Goal: Information Seeking & Learning: Learn about a topic

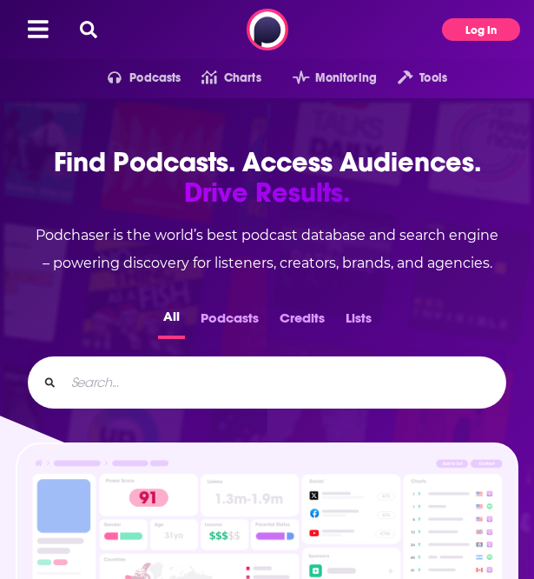
click at [488, 31] on button "Log In" at bounding box center [481, 29] width 78 height 23
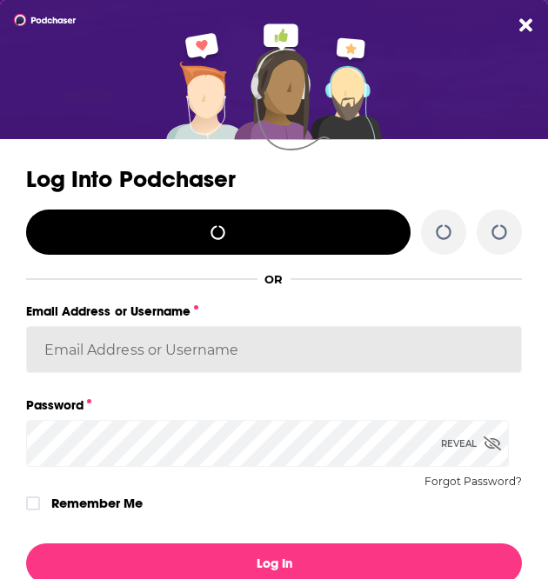
click at [147, 362] on input "Email Address or Username" at bounding box center [273, 349] width 495 height 47
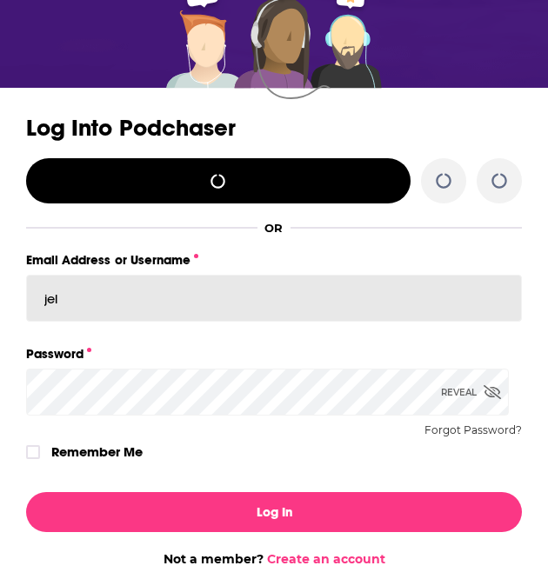
click at [26, 492] on button "Log In" at bounding box center [273, 512] width 495 height 40
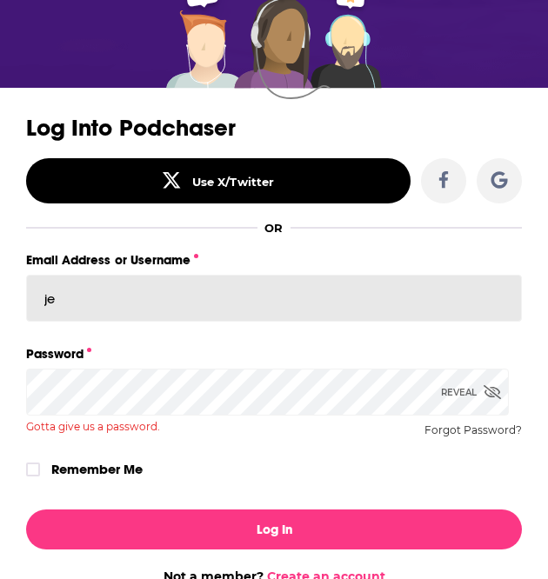
type input "j"
type input "jel"
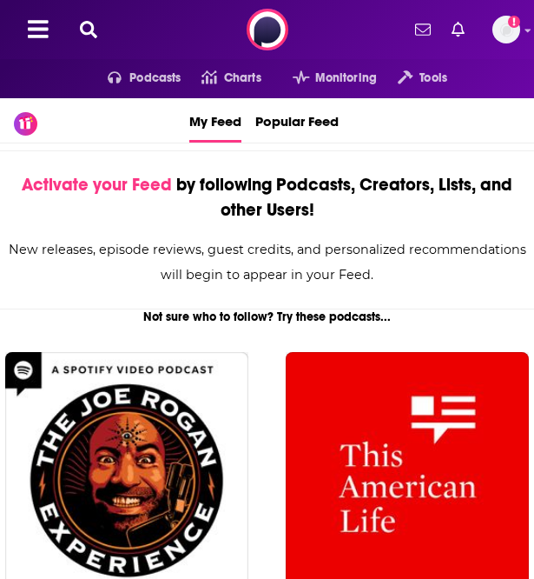
click at [91, 30] on icon at bounding box center [88, 29] width 17 height 17
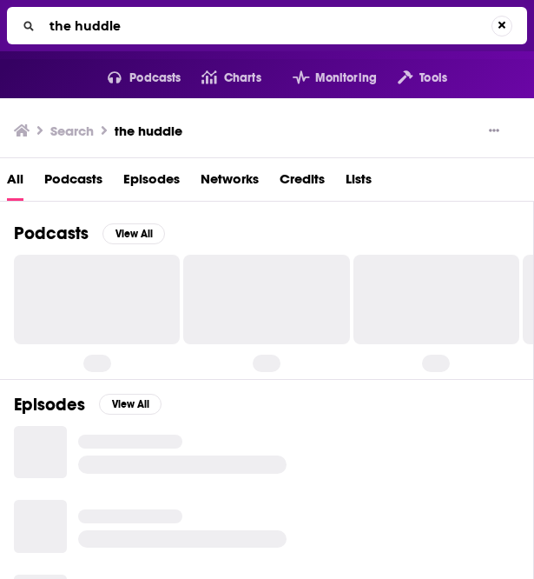
scroll to position [2, 0]
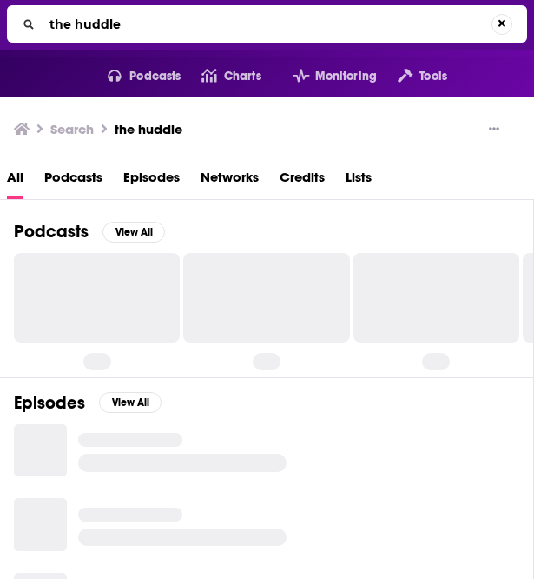
click at [179, 15] on input "the huddle" at bounding box center [267, 24] width 449 height 28
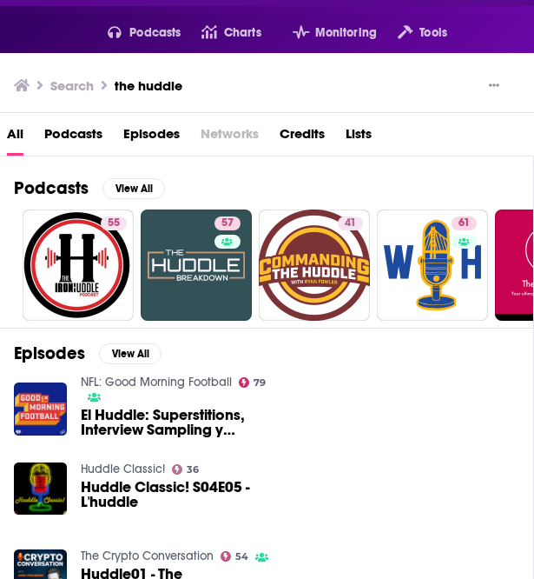
scroll to position [0, 0]
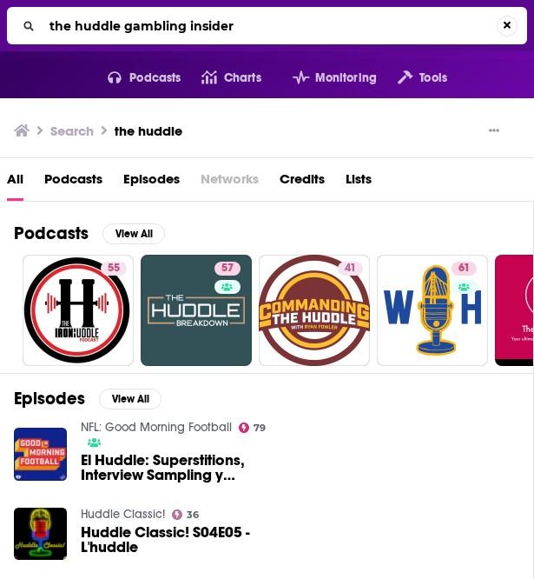
drag, startPoint x: 115, startPoint y: 19, endPoint x: -37, endPoint y: 0, distance: 153.3
click at [0, 0] on html "Podcasts Features Solutions Account Company Resources Say Hello </> Developer A…" at bounding box center [267, 289] width 534 height 579
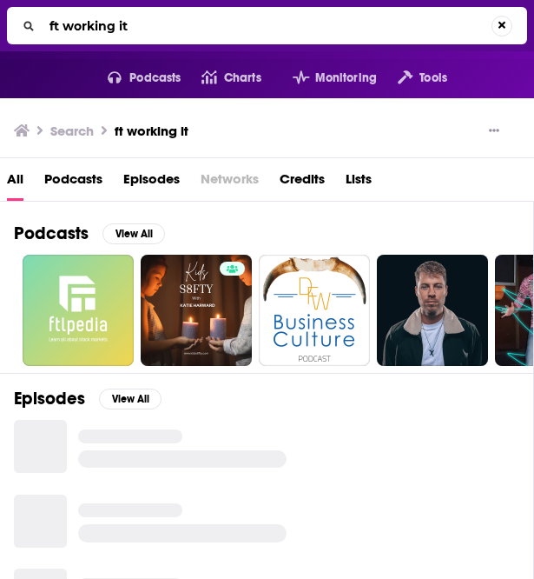
click at [54, 17] on input "ft working it" at bounding box center [267, 26] width 449 height 28
click at [54, 17] on input "ft working it" at bounding box center [270, 26] width 455 height 28
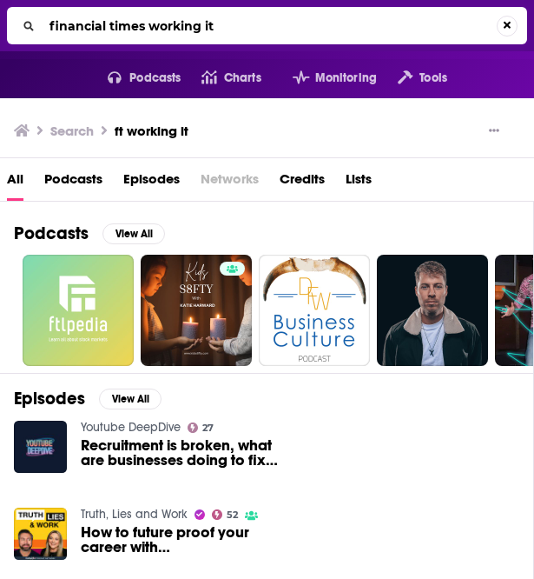
click at [252, 19] on input "financial times working it" at bounding box center [270, 26] width 455 height 28
type input "financial times working it"
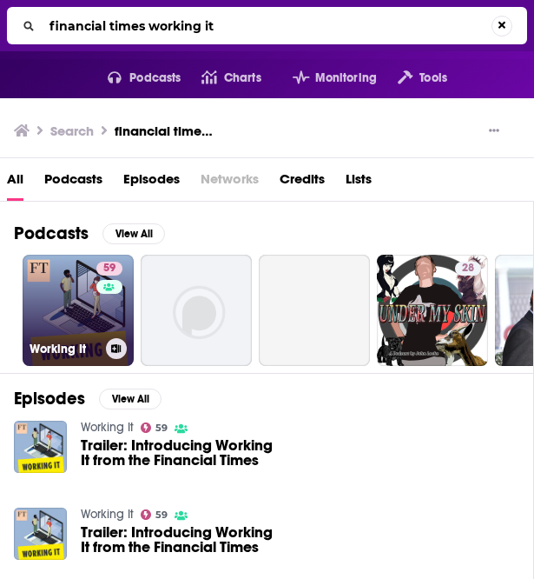
click at [91, 285] on link "59 Working It" at bounding box center [78, 310] width 111 height 111
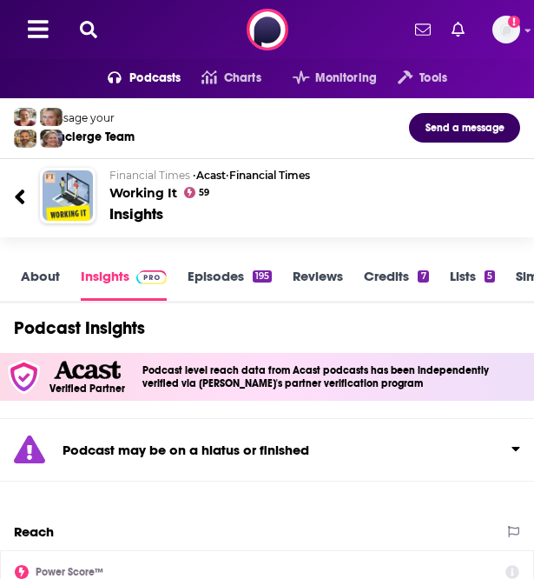
click at [97, 33] on button at bounding box center [89, 30] width 28 height 20
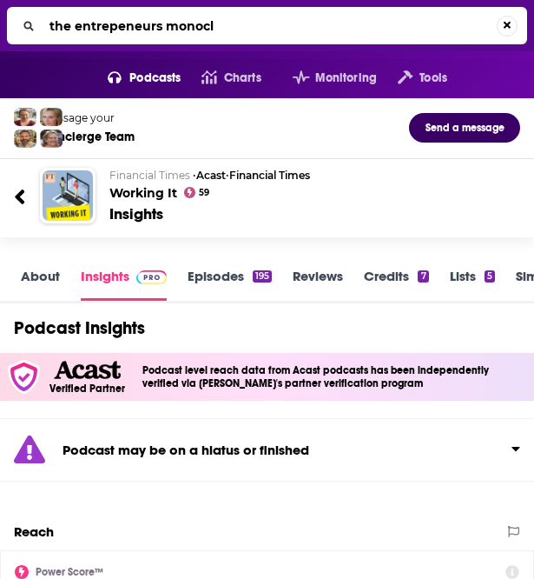
type input "the entrepeneurs monocle"
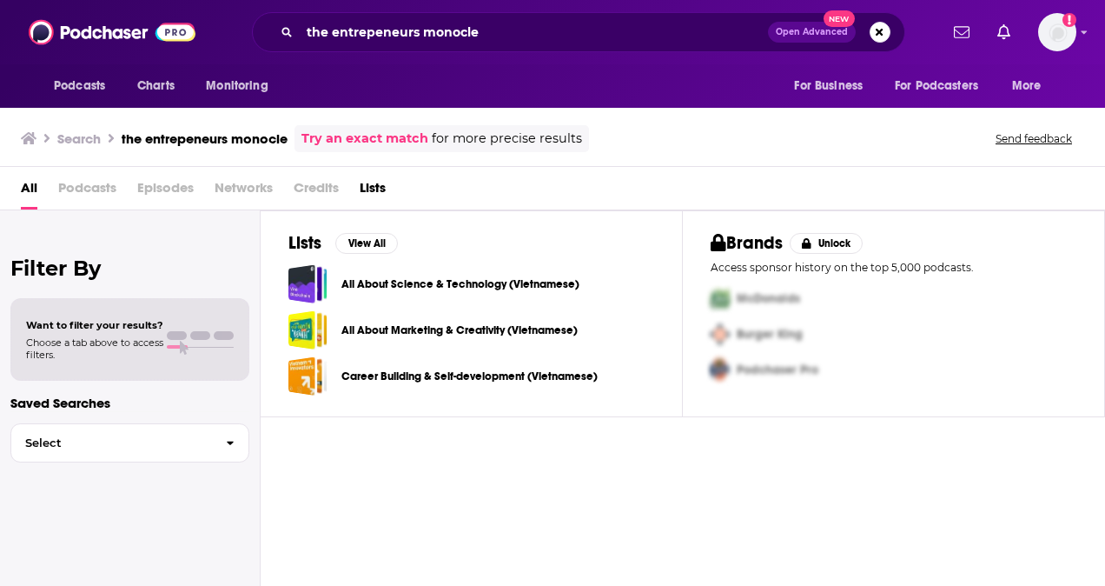
click at [389, 130] on link "Try an exact match" at bounding box center [365, 139] width 127 height 20
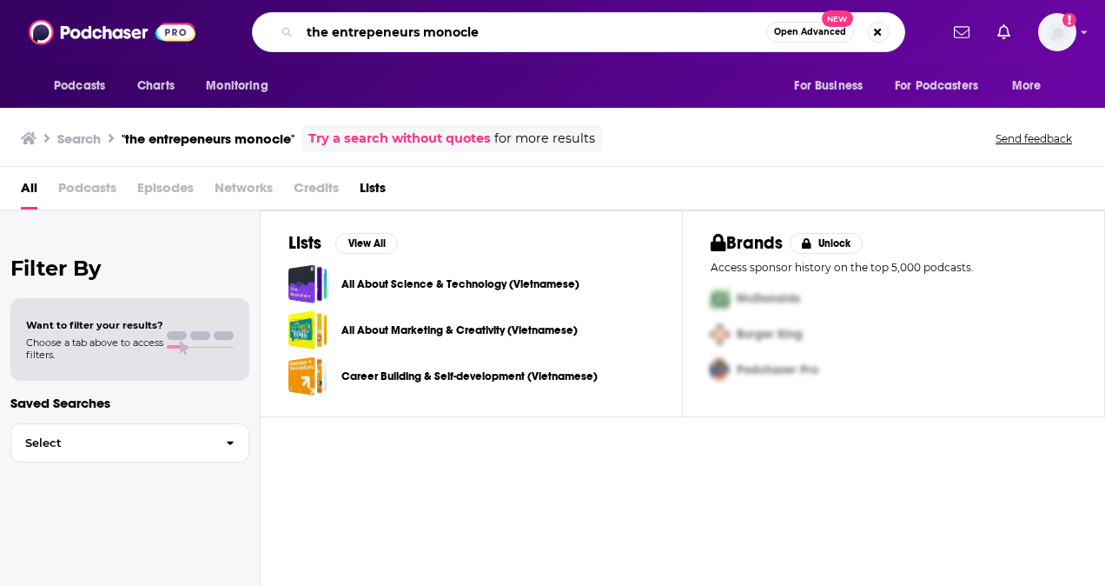
click at [363, 32] on input "the entrepeneurs monocle" at bounding box center [533, 32] width 467 height 28
click at [375, 30] on input "the entrepeneurs monocle" at bounding box center [533, 32] width 467 height 28
type input "the entrepreneurs monocle"
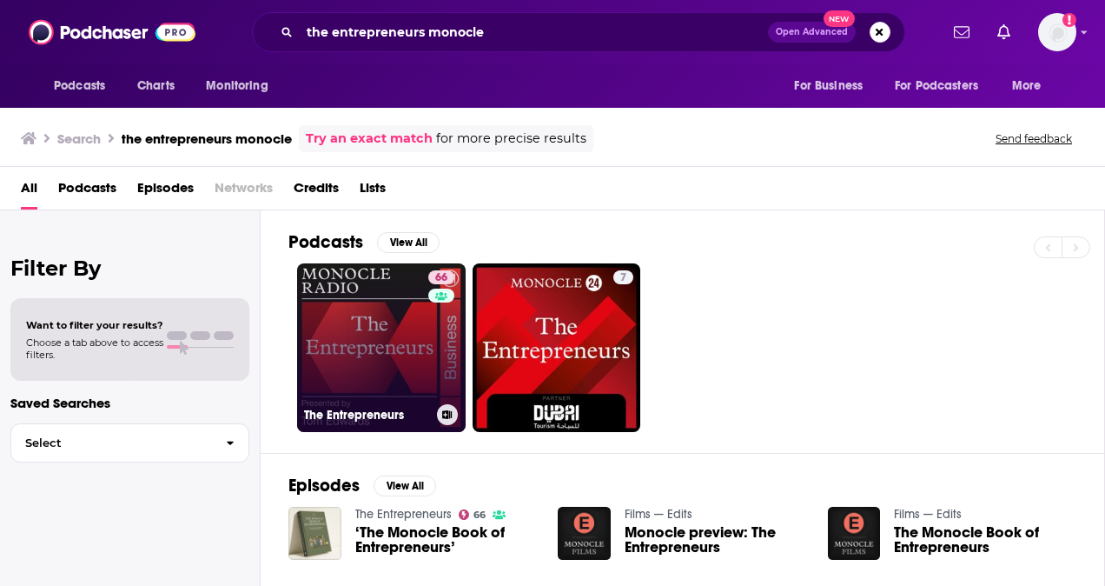
click at [382, 344] on link "66 The Entrepreneurs" at bounding box center [381, 347] width 169 height 169
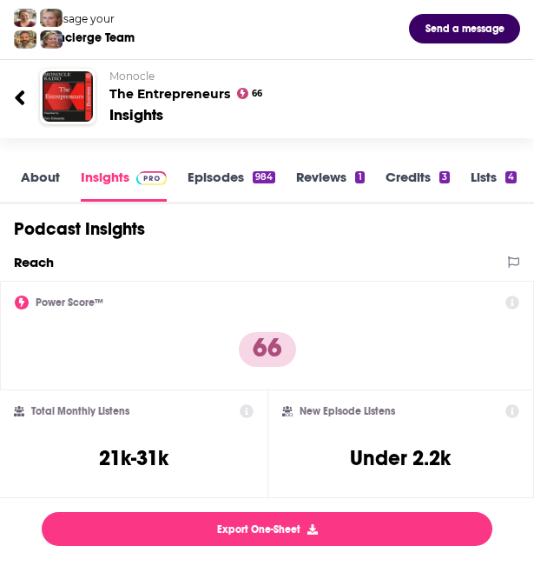
scroll to position [100, 0]
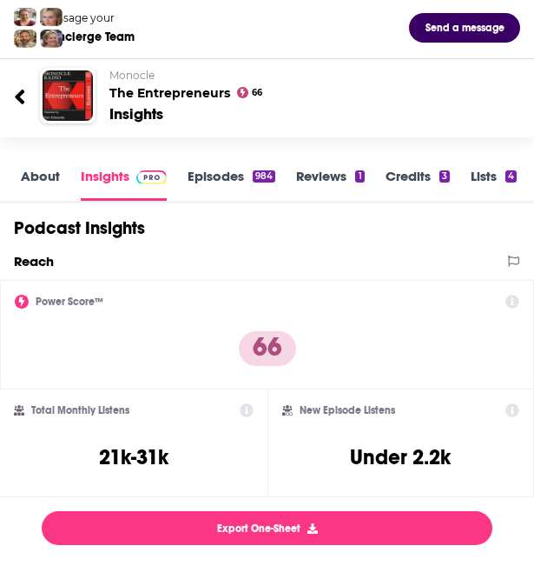
click at [19, 97] on icon at bounding box center [20, 97] width 10 height 15
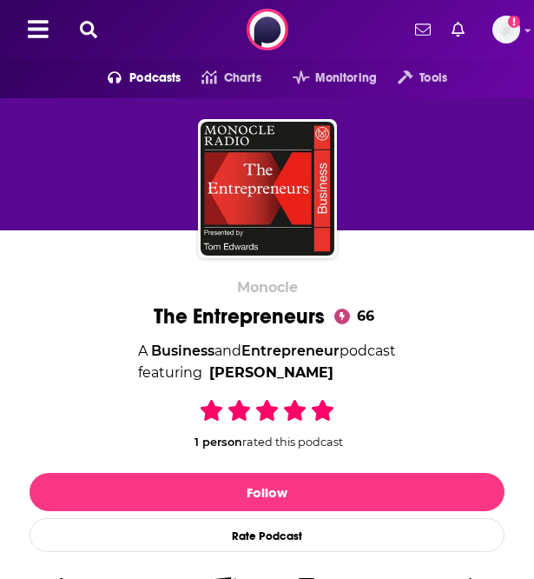
click at [92, 34] on icon at bounding box center [88, 29] width 17 height 17
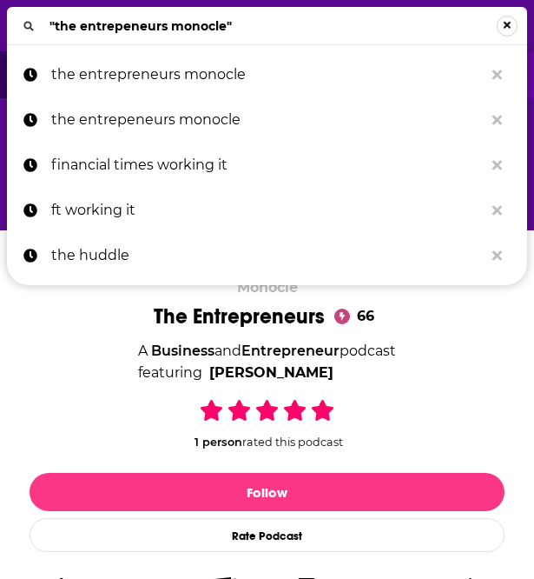
click at [510, 26] on button "Search..." at bounding box center [507, 26] width 21 height 21
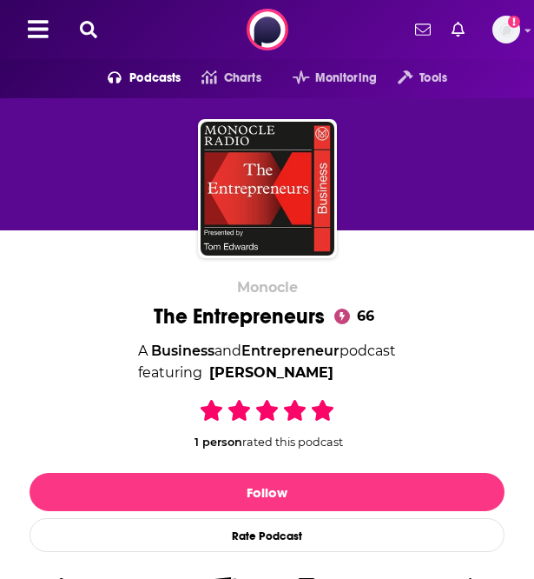
click at [74, 22] on div "Podcasts Charts Monitoring Tools For Business For Podcasters More Add a profile…" at bounding box center [267, 29] width 534 height 59
click at [80, 26] on icon at bounding box center [88, 29] width 17 height 17
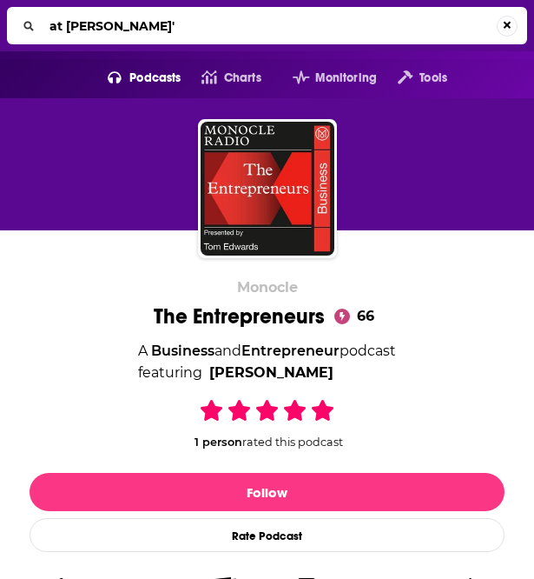
type input "at barron's"
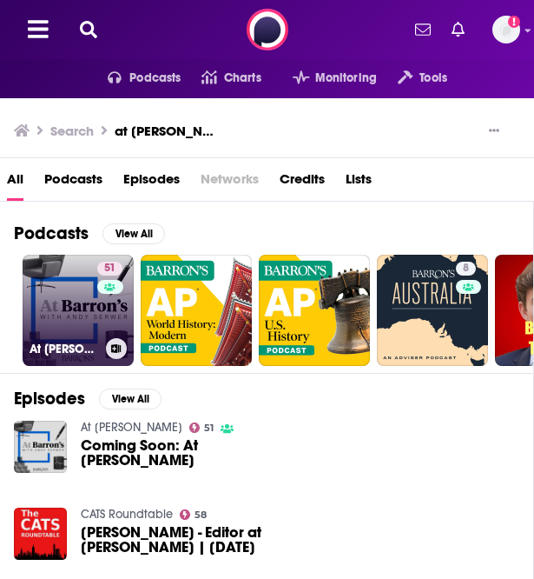
click at [102, 309] on div "51" at bounding box center [112, 300] width 30 height 76
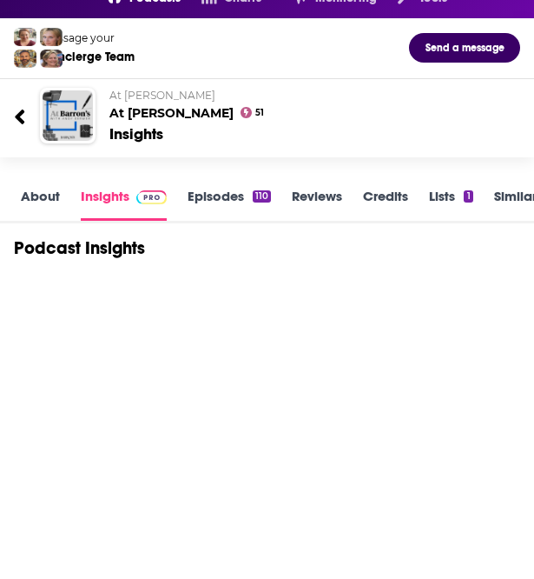
scroll to position [83, 0]
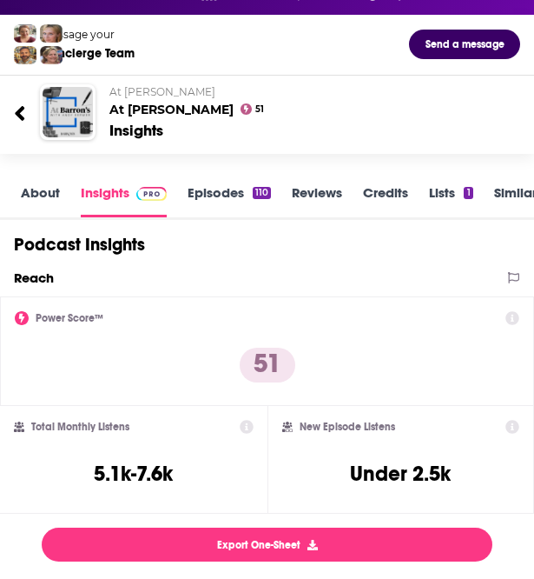
click at [21, 103] on icon at bounding box center [20, 113] width 12 height 23
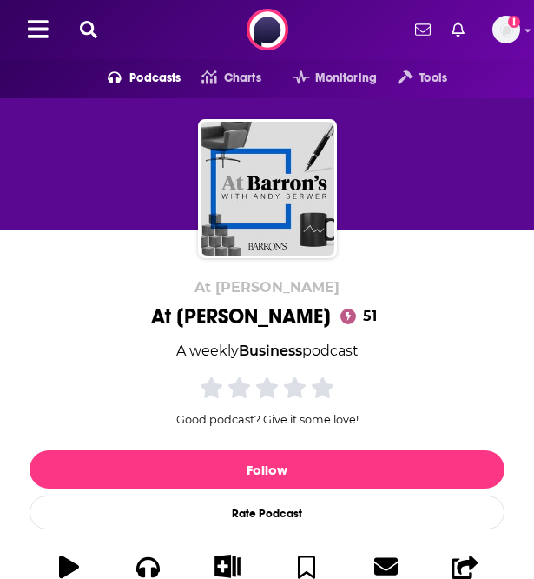
click at [94, 33] on icon at bounding box center [88, 29] width 17 height 17
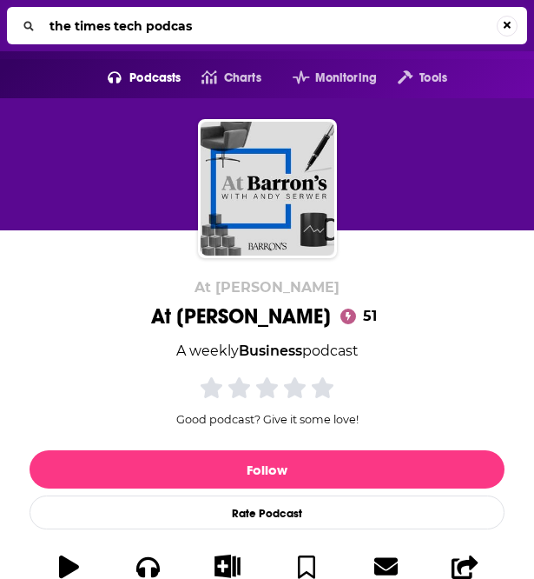
type input "the times tech podcast"
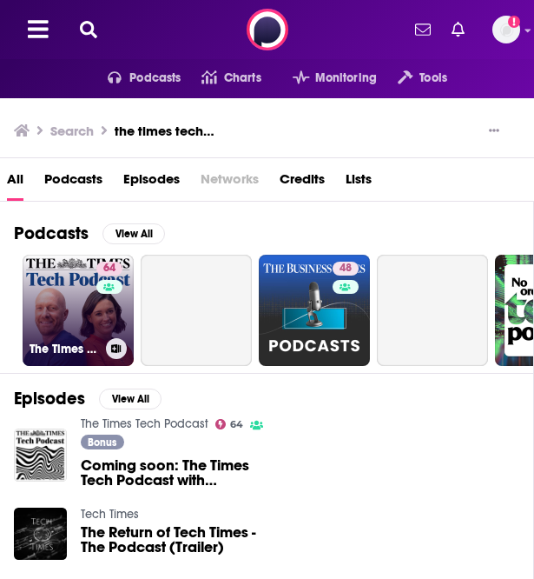
click at [85, 317] on link "64 The Times Tech Podcast" at bounding box center [78, 310] width 111 height 111
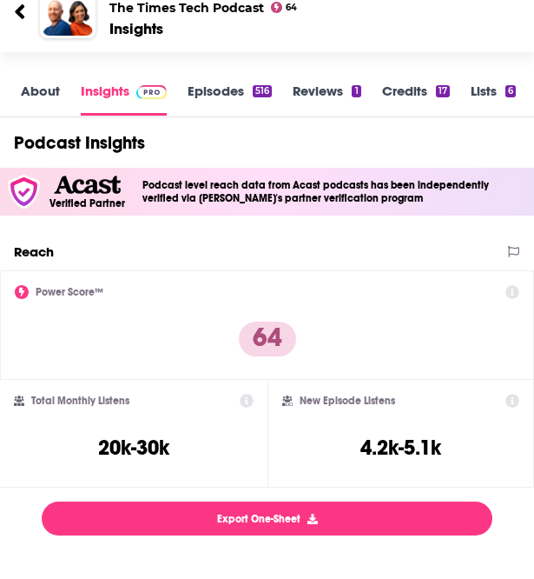
scroll to position [249, 0]
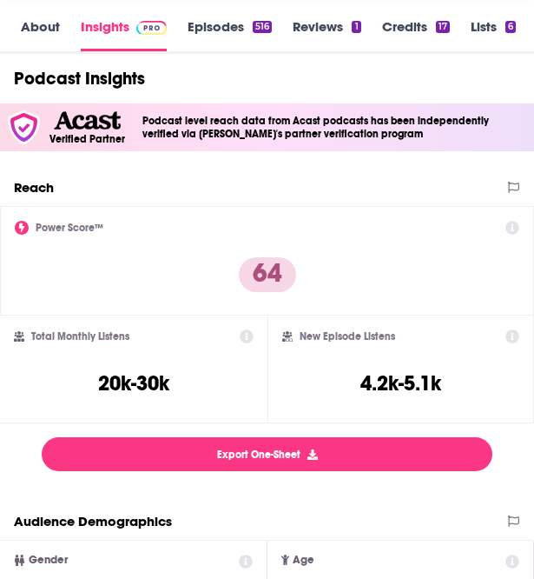
click at [84, 45] on link "Insights" at bounding box center [124, 34] width 86 height 33
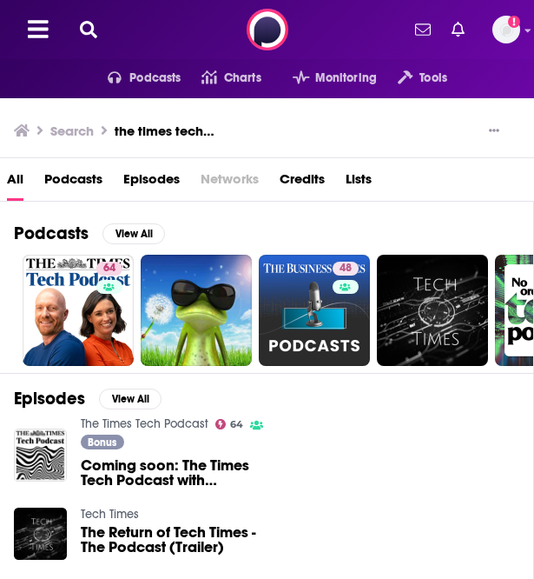
click at [86, 35] on icon at bounding box center [88, 29] width 17 height 17
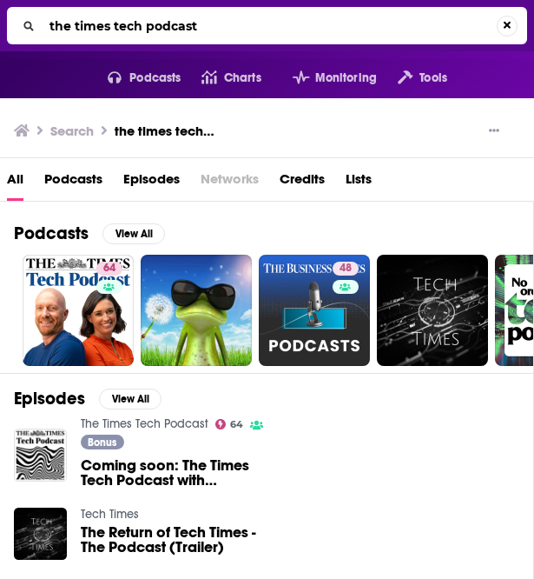
click at [220, 27] on input "the times tech podcast" at bounding box center [270, 26] width 455 height 28
type input "modern cto"
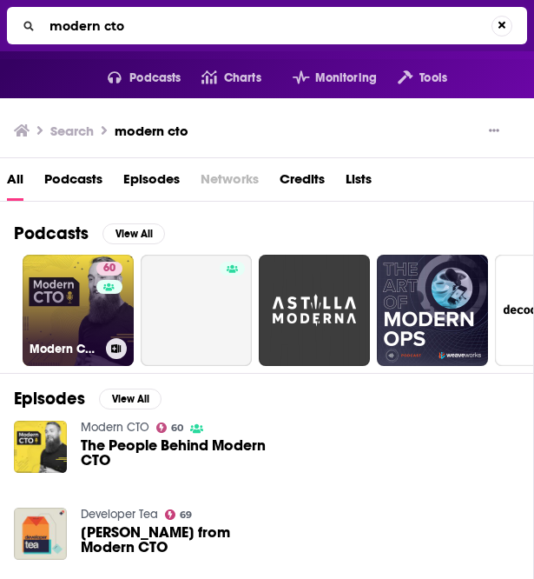
click at [45, 325] on link "60 Modern CTO" at bounding box center [78, 310] width 111 height 111
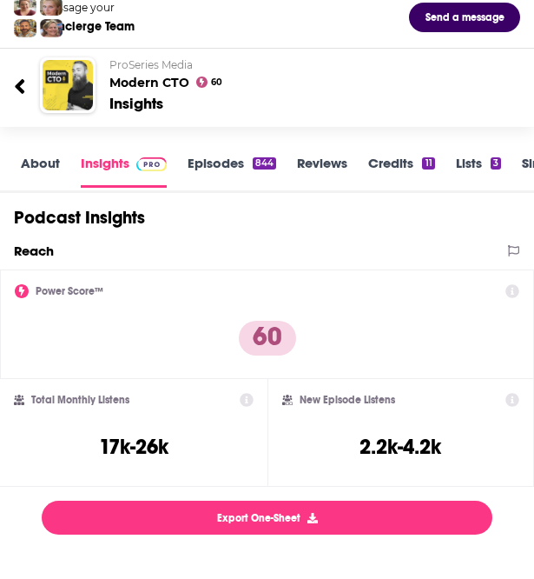
scroll to position [110, 0]
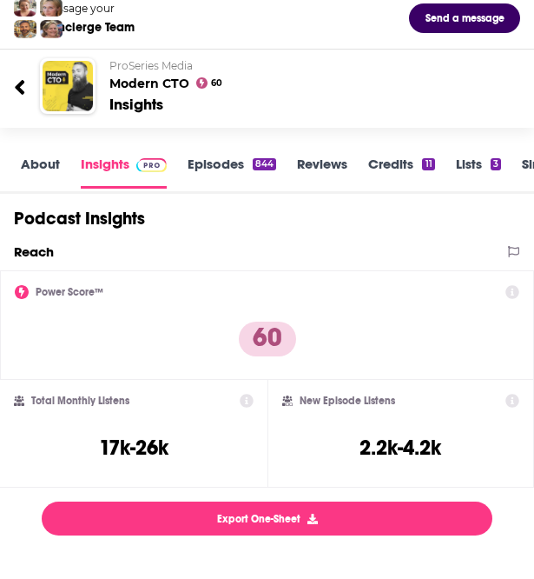
click at [18, 86] on icon at bounding box center [20, 87] width 10 height 15
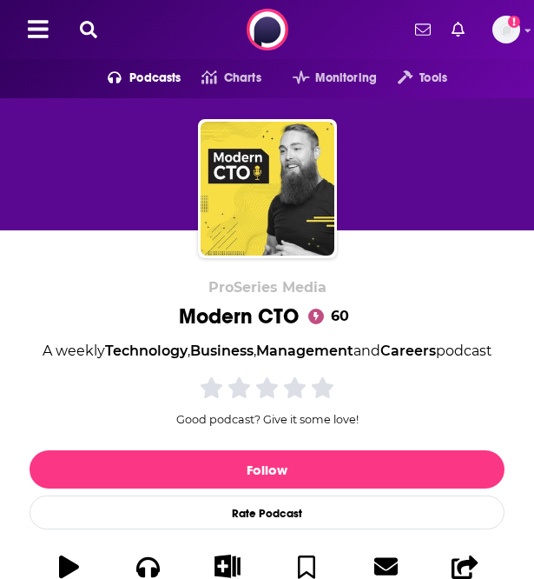
click at [89, 30] on icon at bounding box center [88, 29] width 17 height 17
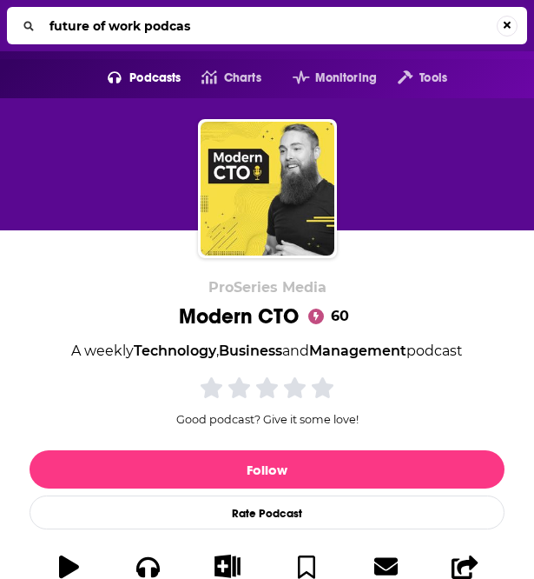
type input "future of work podcast"
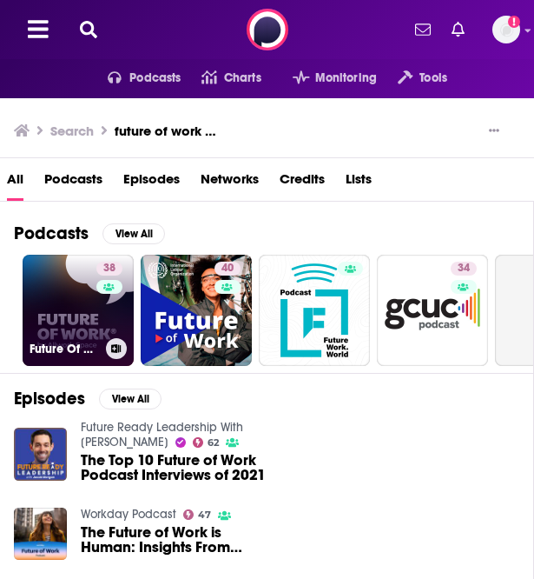
click at [76, 310] on link "38 Future Of Work Podcast" at bounding box center [78, 310] width 111 height 111
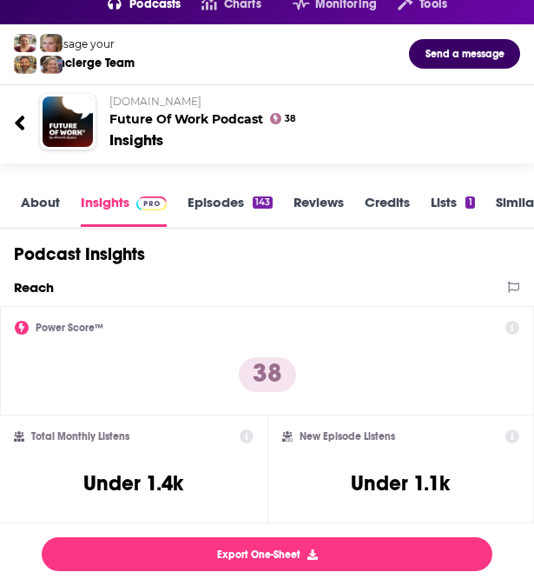
scroll to position [161, 0]
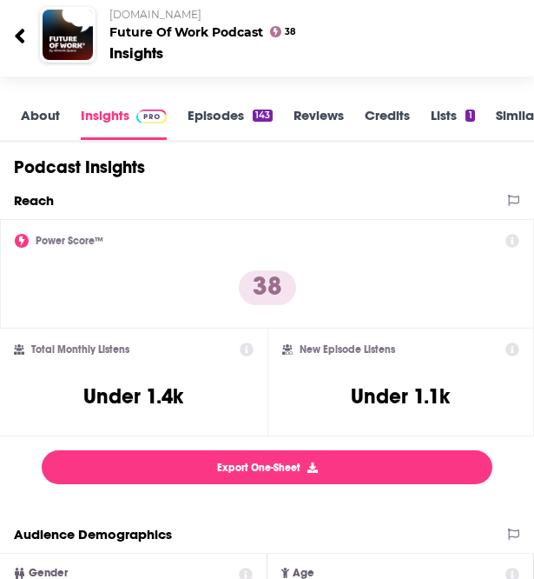
click at [32, 37] on div at bounding box center [27, 34] width 26 height 41
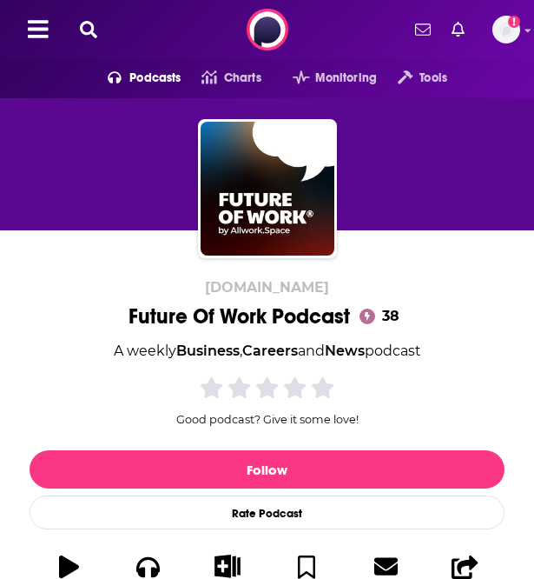
click at [87, 33] on icon at bounding box center [88, 29] width 17 height 17
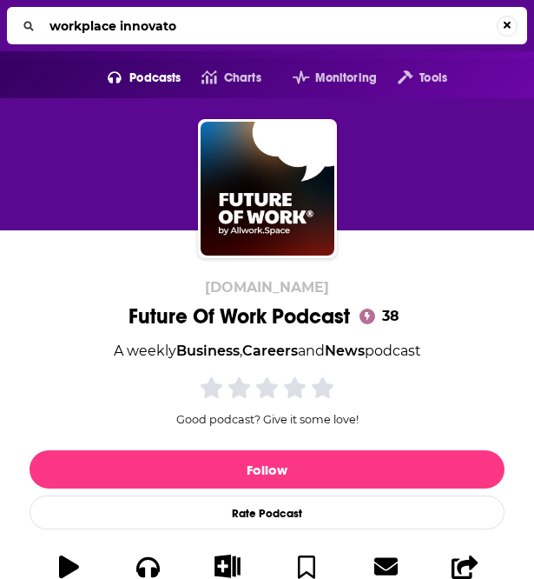
type input "workplace innovator"
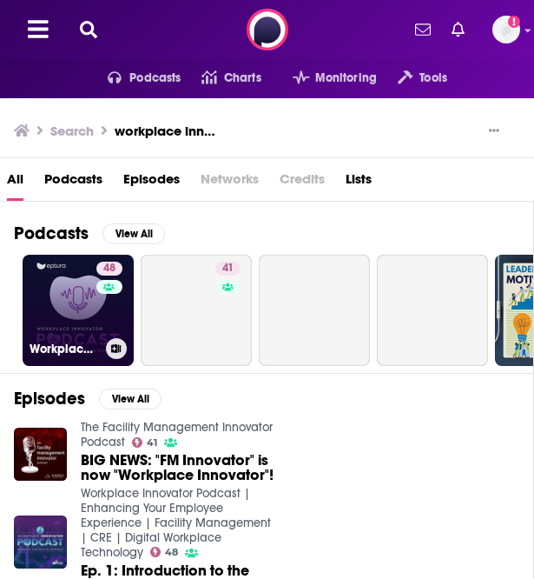
click at [83, 329] on link "48 Workplace Innovator Podcast | Enhancing Your Employee Experience | Facility …" at bounding box center [78, 310] width 111 height 111
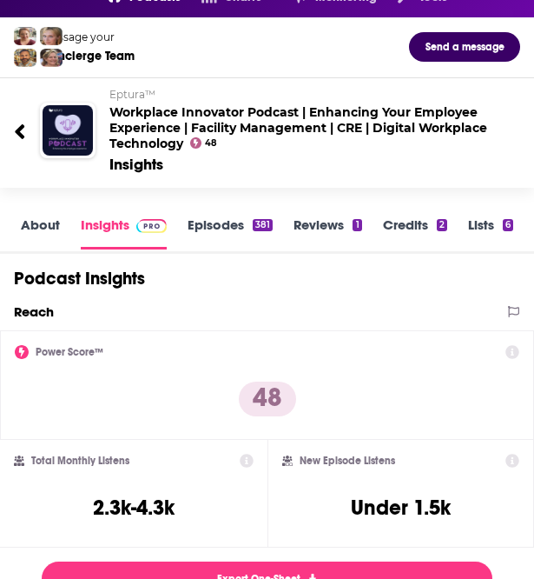
scroll to position [83, 0]
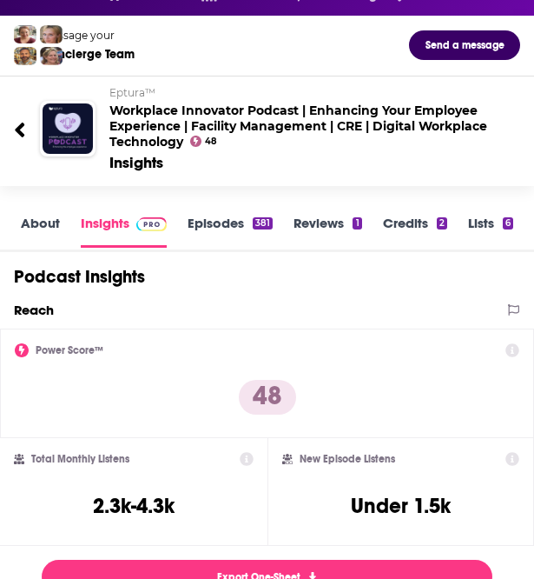
click at [29, 128] on div at bounding box center [27, 128] width 26 height 41
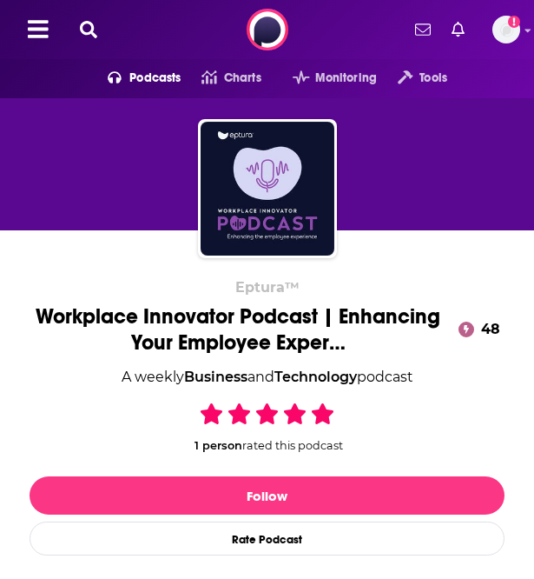
click at [84, 28] on icon at bounding box center [88, 29] width 17 height 17
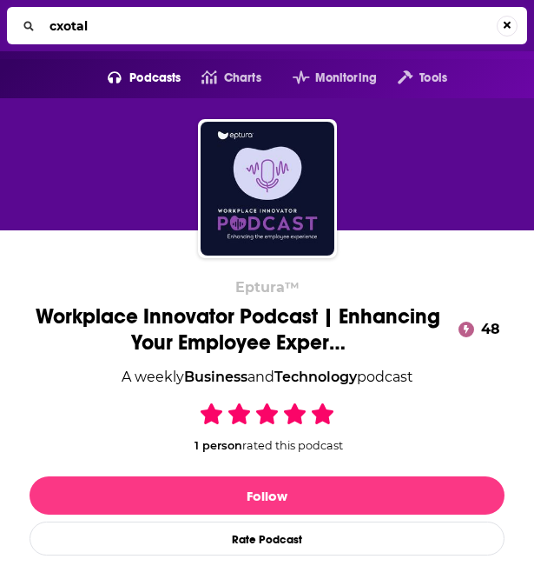
type input "cxotalk"
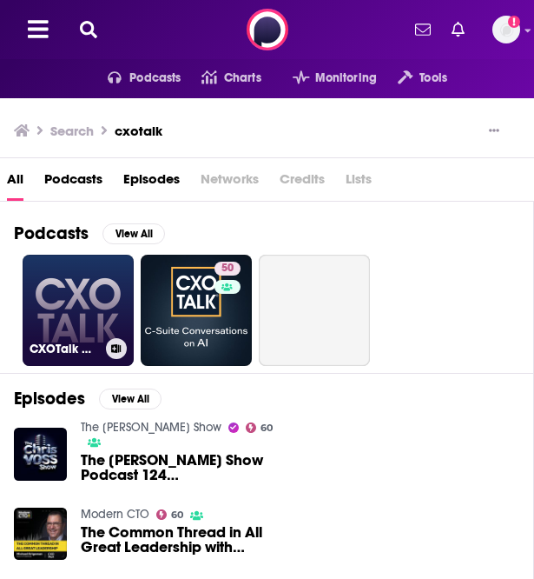
click at [76, 292] on link "CXOTalk CIO" at bounding box center [78, 310] width 111 height 111
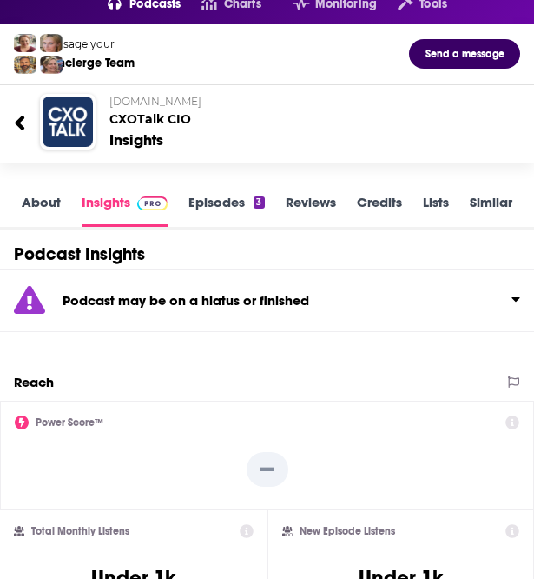
scroll to position [79, 0]
